Goal: Task Accomplishment & Management: Manage account settings

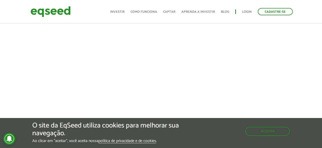
scroll to position [175, 0]
click at [274, 129] on button "Aceitar" at bounding box center [269, 131] width 44 height 8
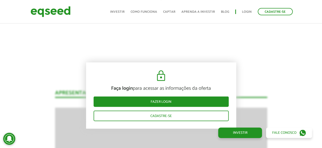
scroll to position [476, 0]
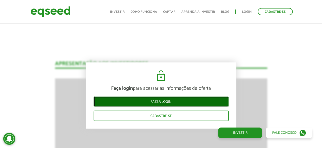
click at [168, 104] on link "Fazer login" at bounding box center [161, 102] width 135 height 11
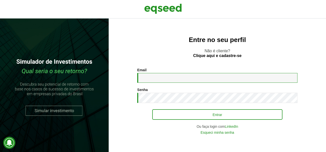
type input "**********"
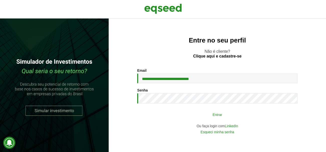
click at [188, 115] on button "Entrar" at bounding box center [217, 115] width 130 height 10
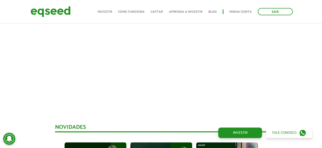
scroll to position [248, 0]
